Goal: Check status: Check status

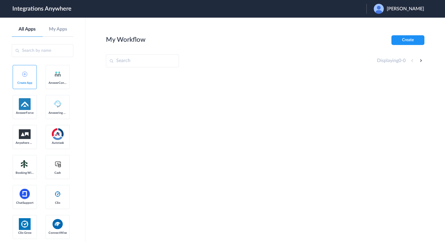
click at [406, 2] on header "Integrations Anywhere Launch Account Daryl Manns My Account Logout" at bounding box center [222, 9] width 445 height 18
click at [406, 10] on span "Daryl Manns" at bounding box center [404, 9] width 37 height 6
click at [395, 25] on li "Logout" at bounding box center [398, 24] width 64 height 11
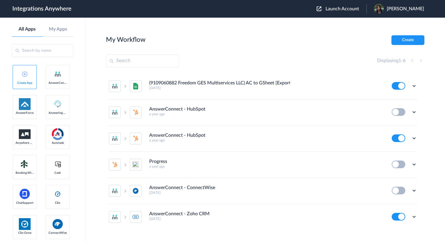
click at [359, 10] on span "Launch Account" at bounding box center [342, 8] width 34 height 5
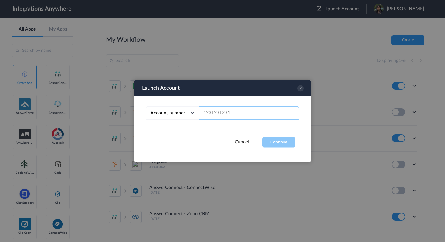
click at [250, 115] on input "text" at bounding box center [249, 112] width 100 height 13
paste input "9108390628"
type input "9108390628"
click at [286, 146] on button "Continue" at bounding box center [278, 142] width 33 height 10
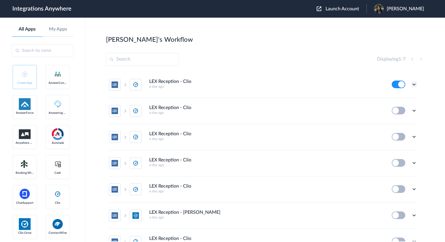
click at [415, 85] on icon at bounding box center [414, 84] width 6 height 6
click at [407, 109] on link "Task history" at bounding box center [397, 109] width 28 height 4
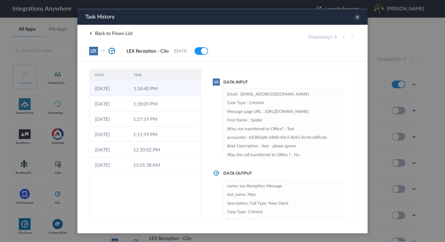
click at [163, 86] on td "1:34:40 PM" at bounding box center [147, 88] width 39 height 15
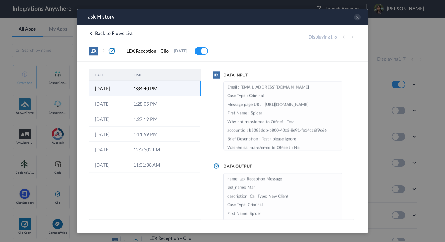
scroll to position [24, 0]
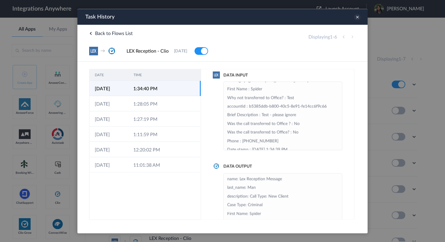
click at [355, 19] on icon at bounding box center [357, 17] width 6 height 6
